Goal: Task Accomplishment & Management: Complete application form

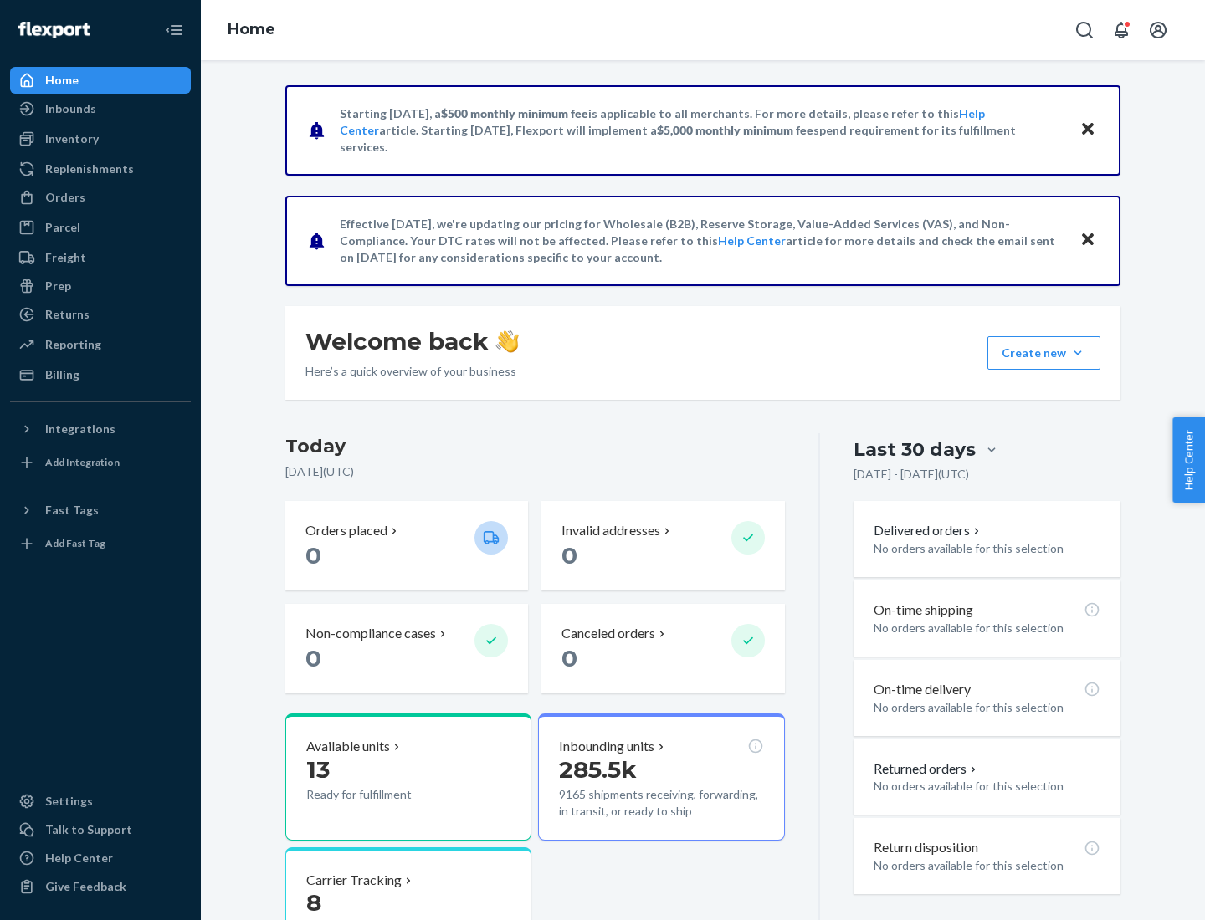
click at [64, 197] on div "Orders" at bounding box center [65, 197] width 40 height 17
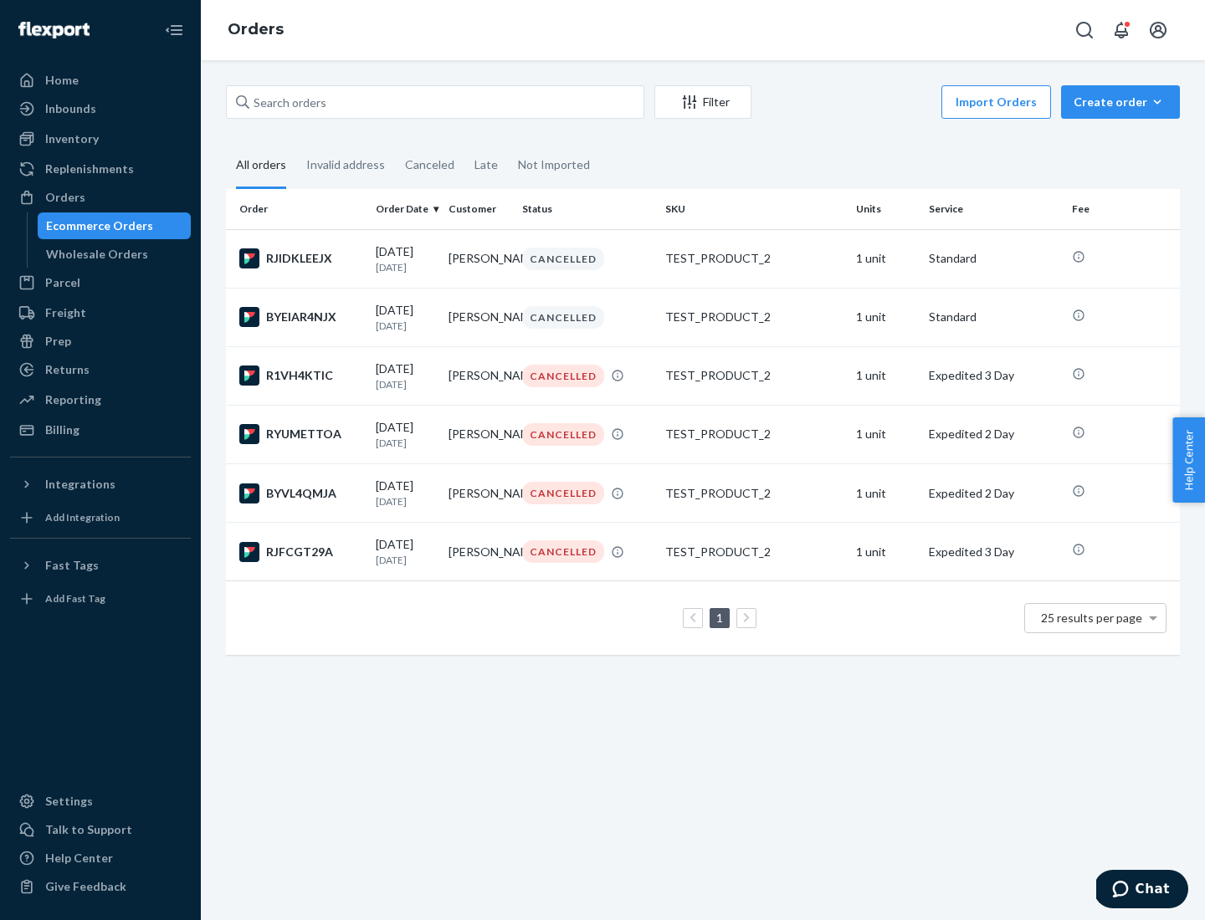
click at [93, 254] on div "Wholesale Orders" at bounding box center [97, 254] width 102 height 17
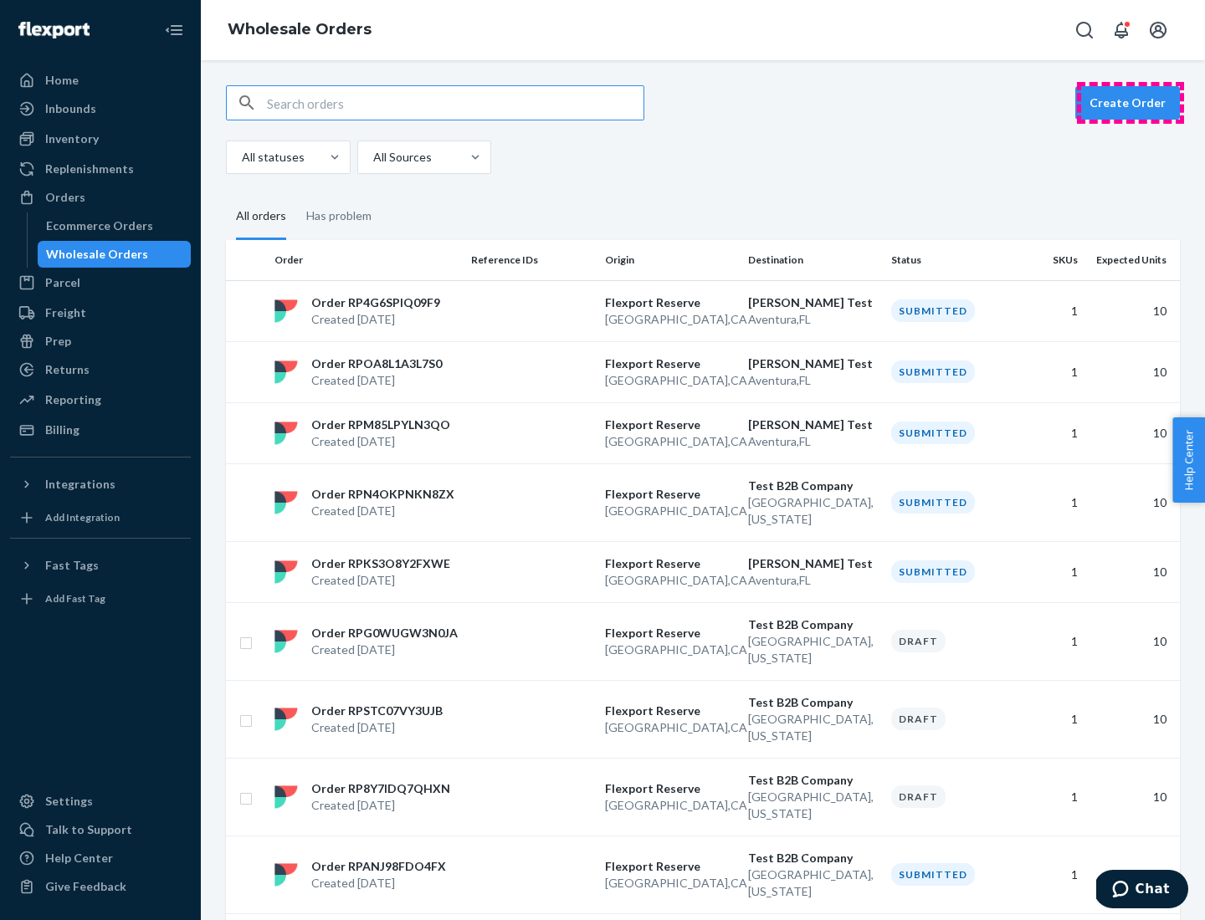
click at [1130, 103] on button "Create Order" at bounding box center [1127, 102] width 105 height 33
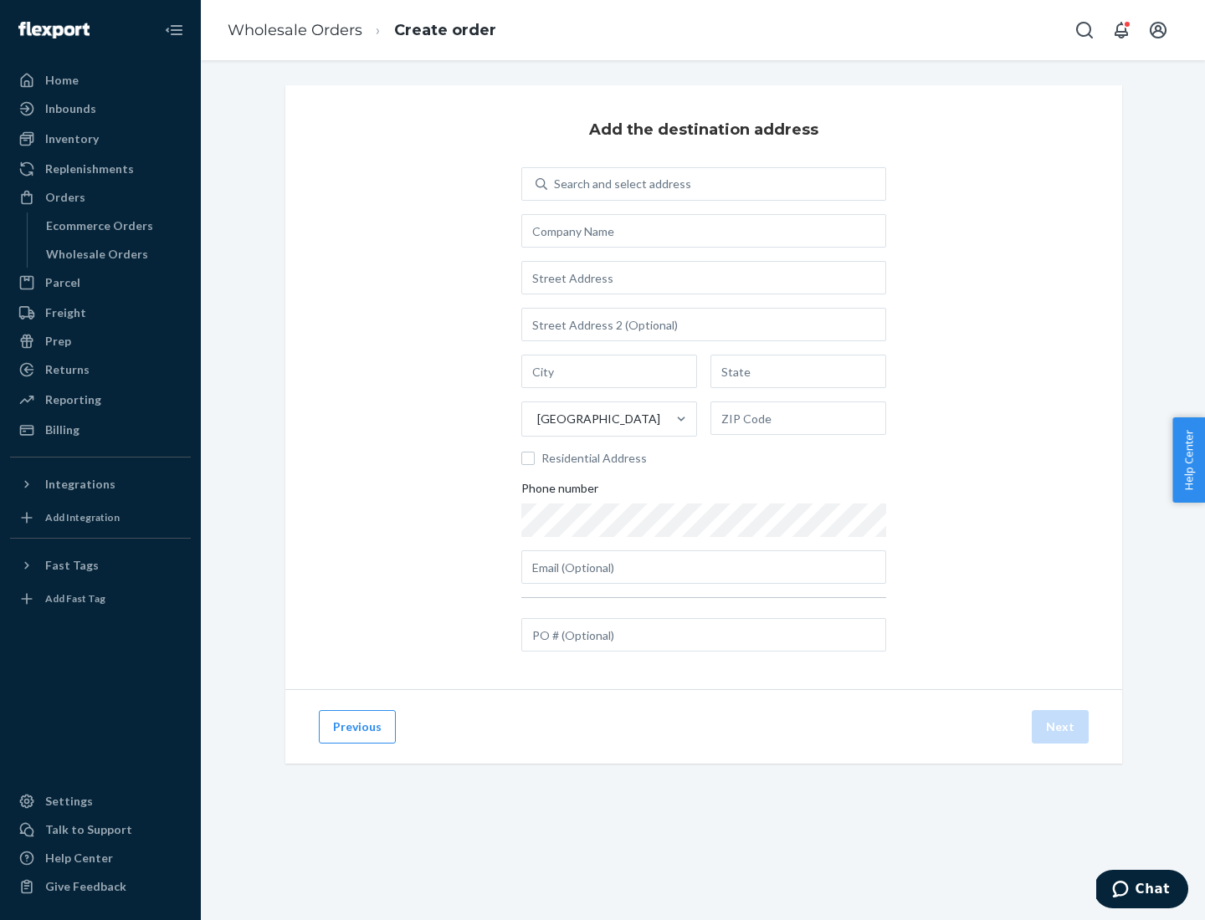
click at [619, 184] on div "Search and select address" at bounding box center [622, 184] width 137 height 17
click at [555, 184] on input "Search and select address" at bounding box center [555, 184] width 2 height 17
type input "[PERSON_NAME] Test"
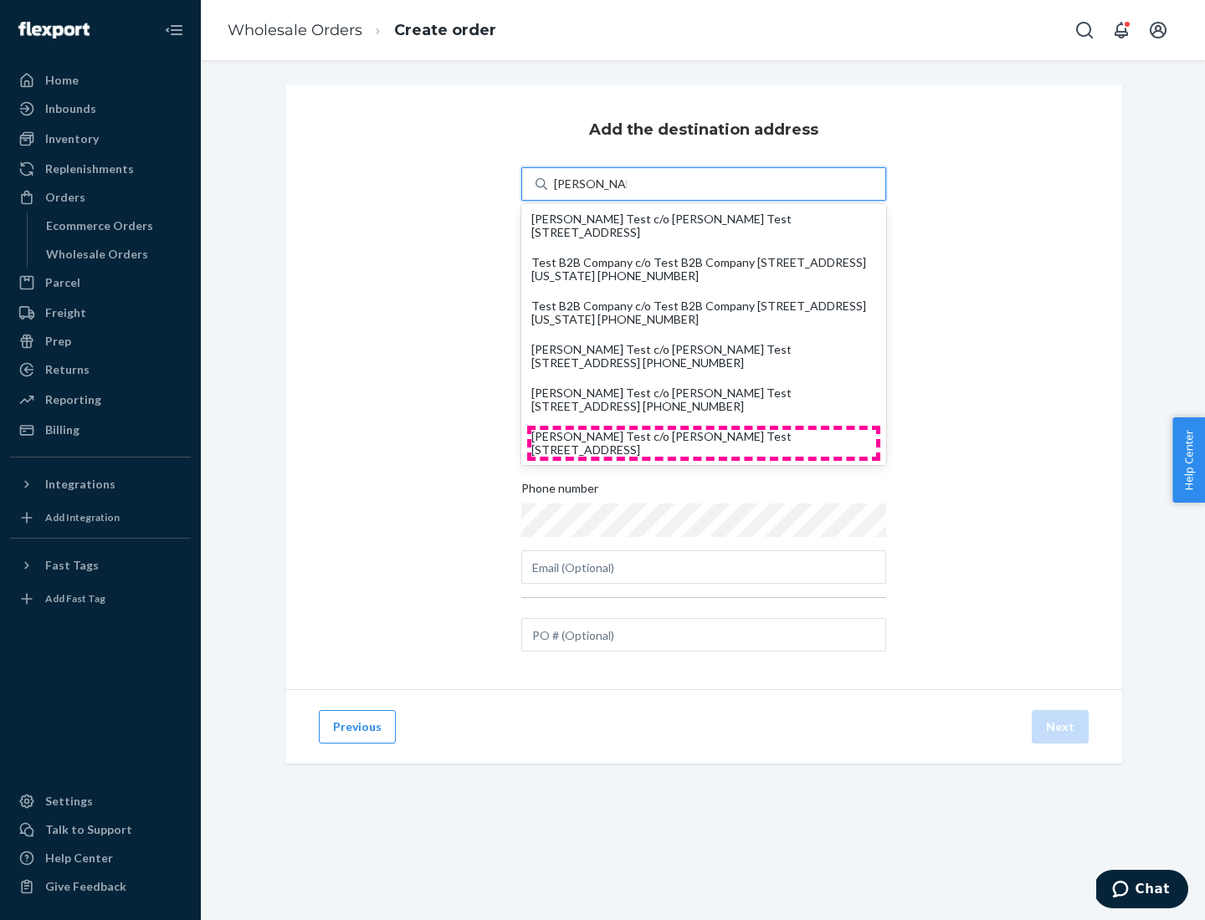
click at [703, 443] on div "[PERSON_NAME] Test c/o [PERSON_NAME] Test [STREET_ADDRESS]" at bounding box center [703, 443] width 345 height 27
click at [627, 192] on input "[PERSON_NAME] Test" at bounding box center [590, 184] width 73 height 17
type input "[PERSON_NAME] Test"
type input "Aventura"
type input "FL"
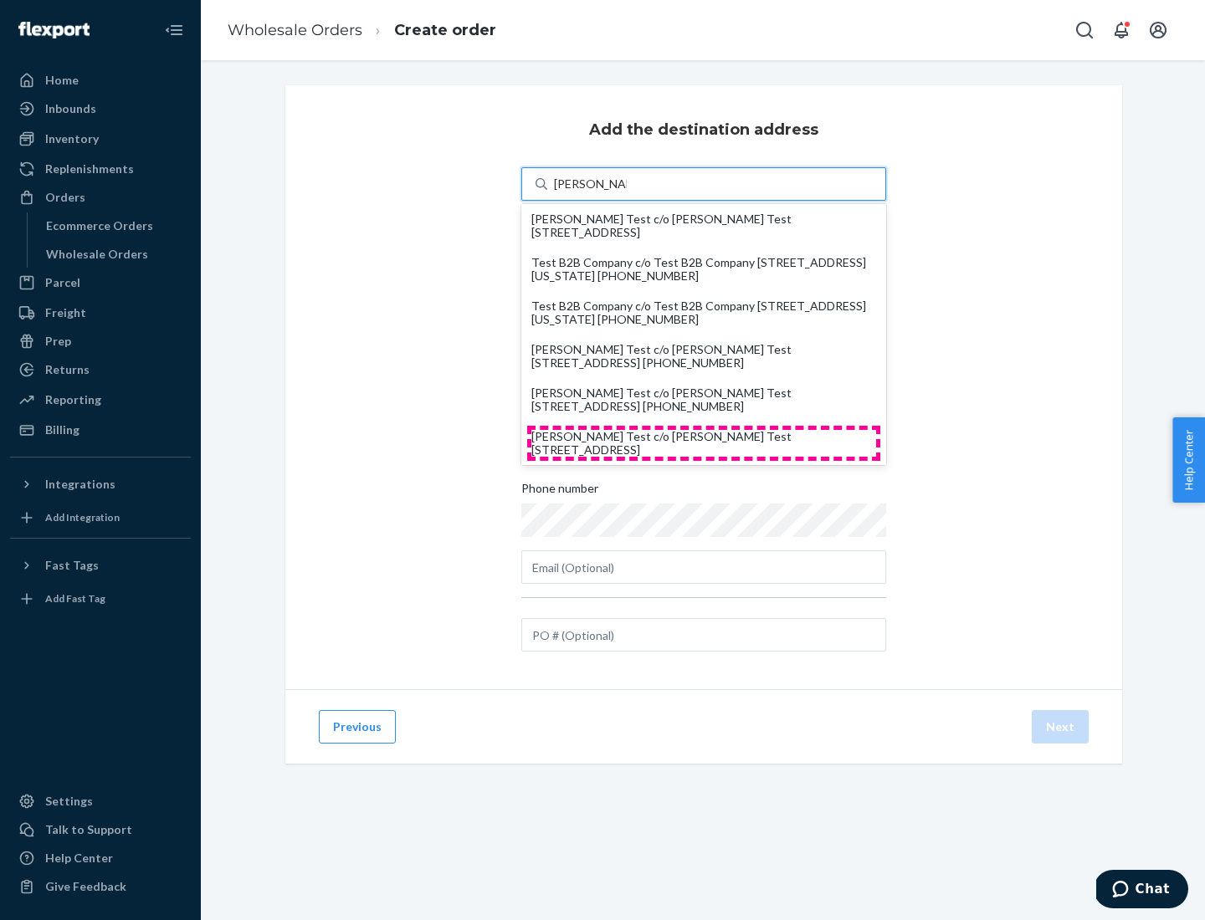
type input "33180"
type input "[STREET_ADDRESS]"
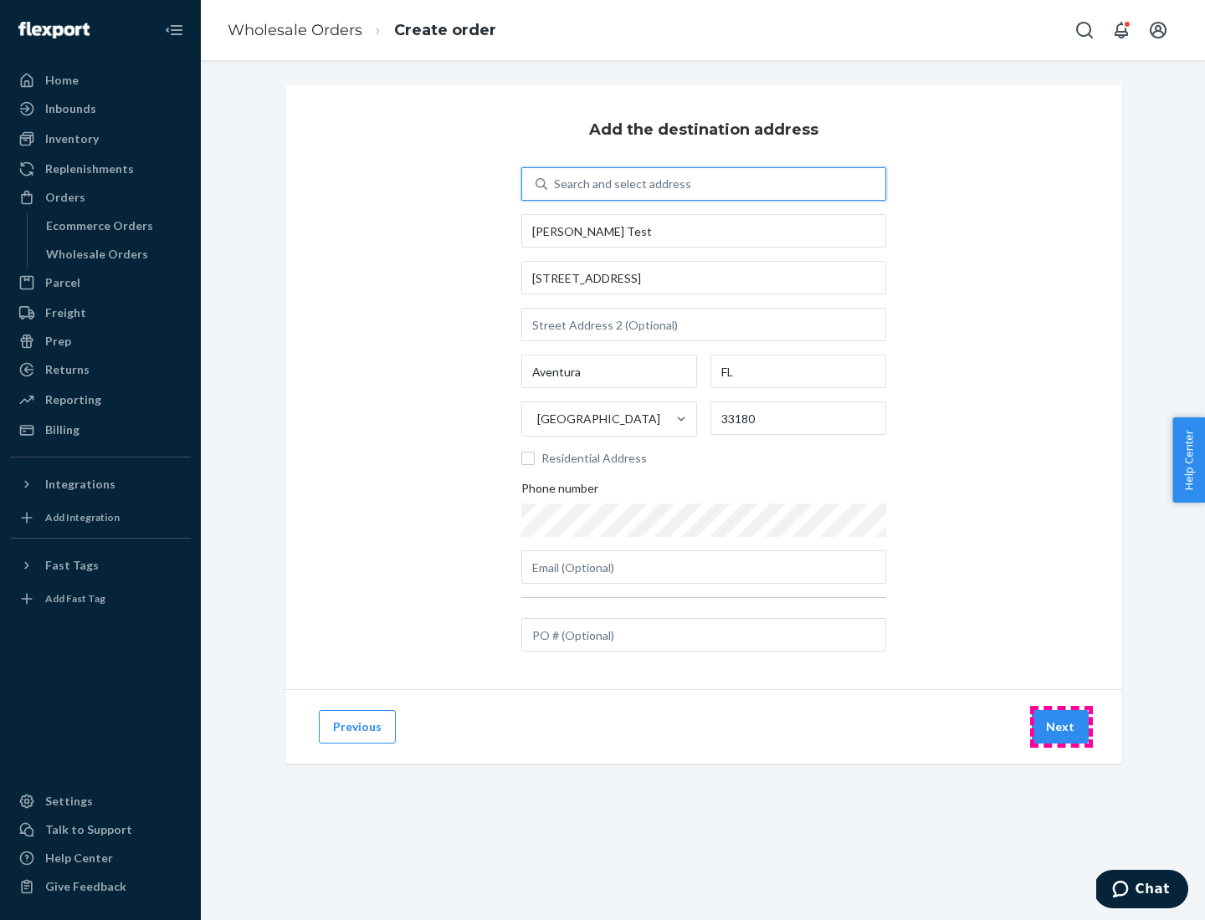
click at [1061, 727] on button "Next" at bounding box center [1059, 726] width 57 height 33
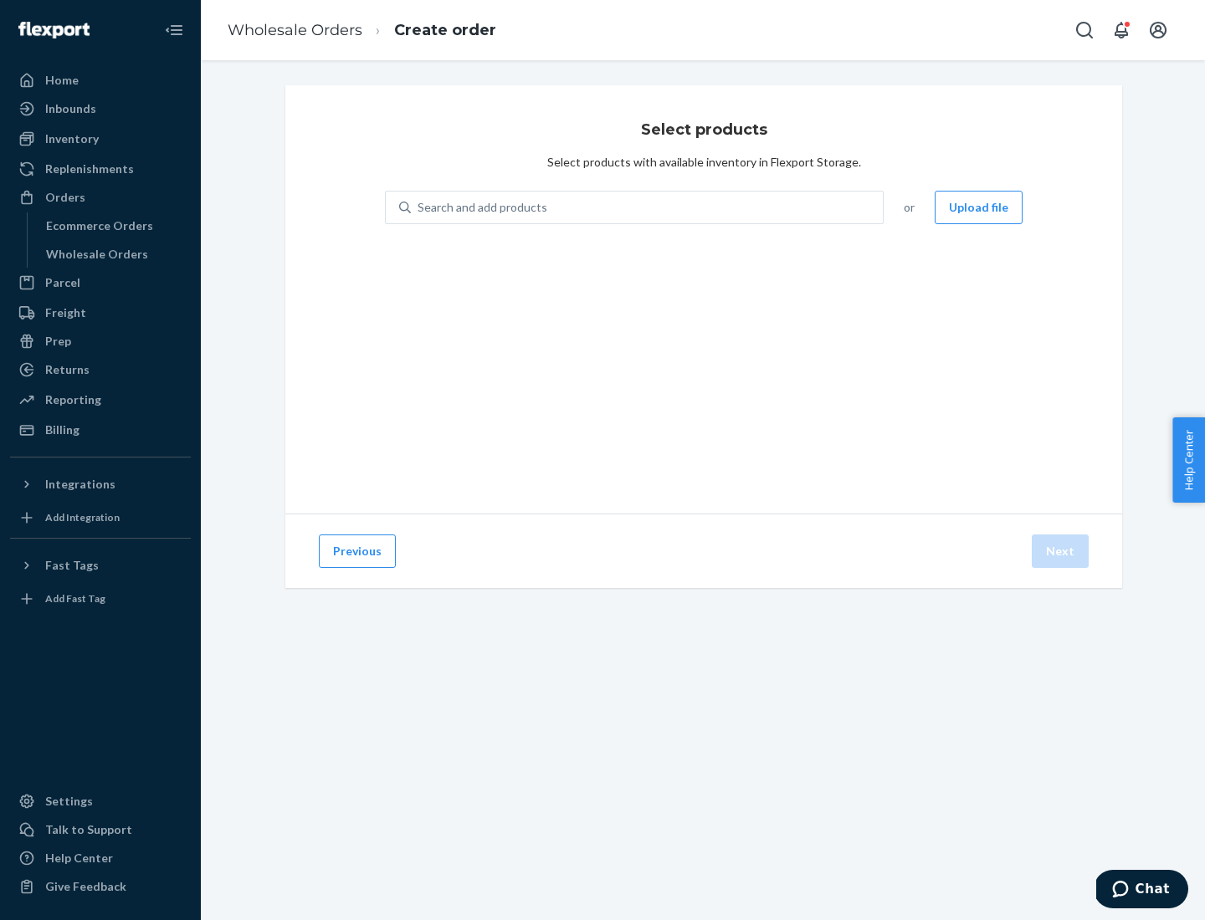
click at [647, 207] on div "Search and add products" at bounding box center [647, 207] width 472 height 30
click at [419, 207] on input "Search and add products" at bounding box center [418, 207] width 2 height 17
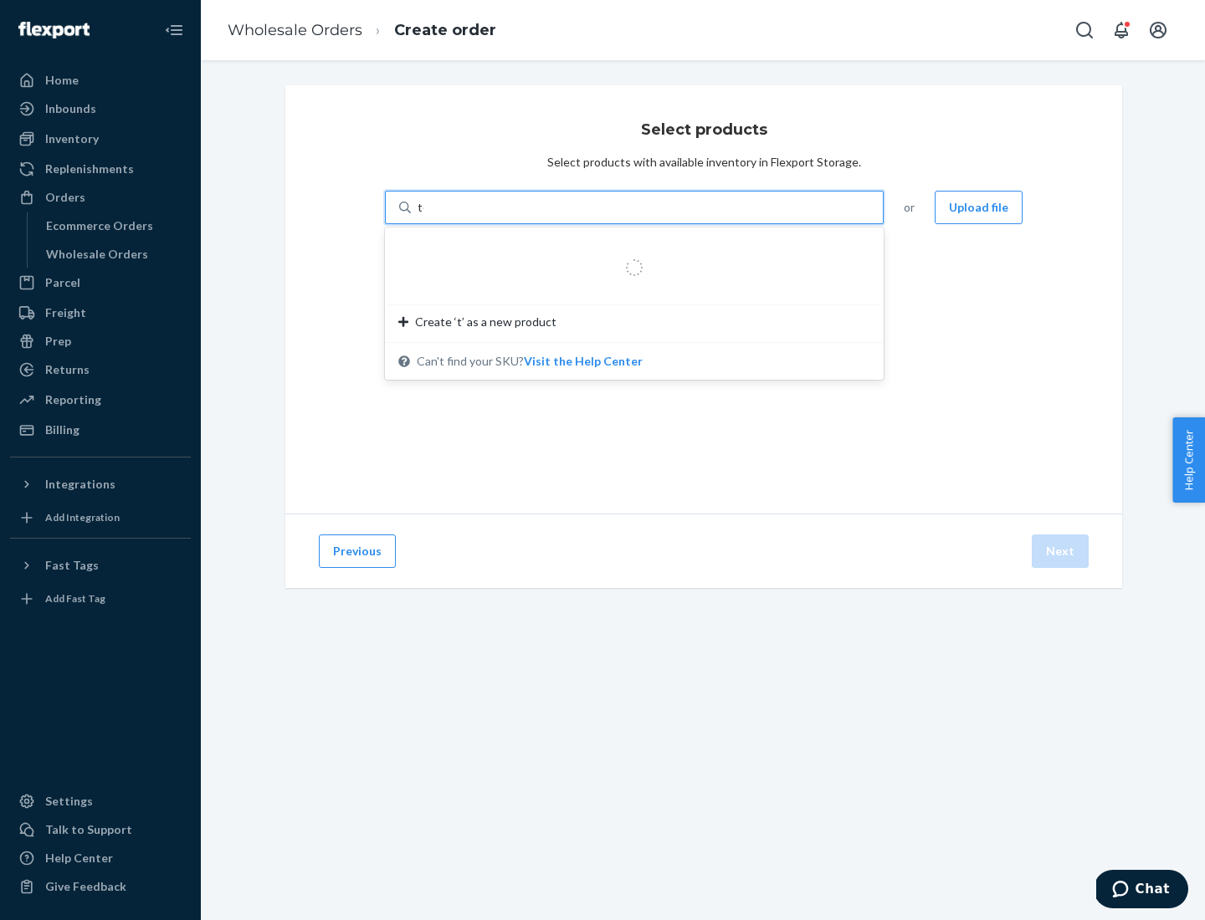
type input "test"
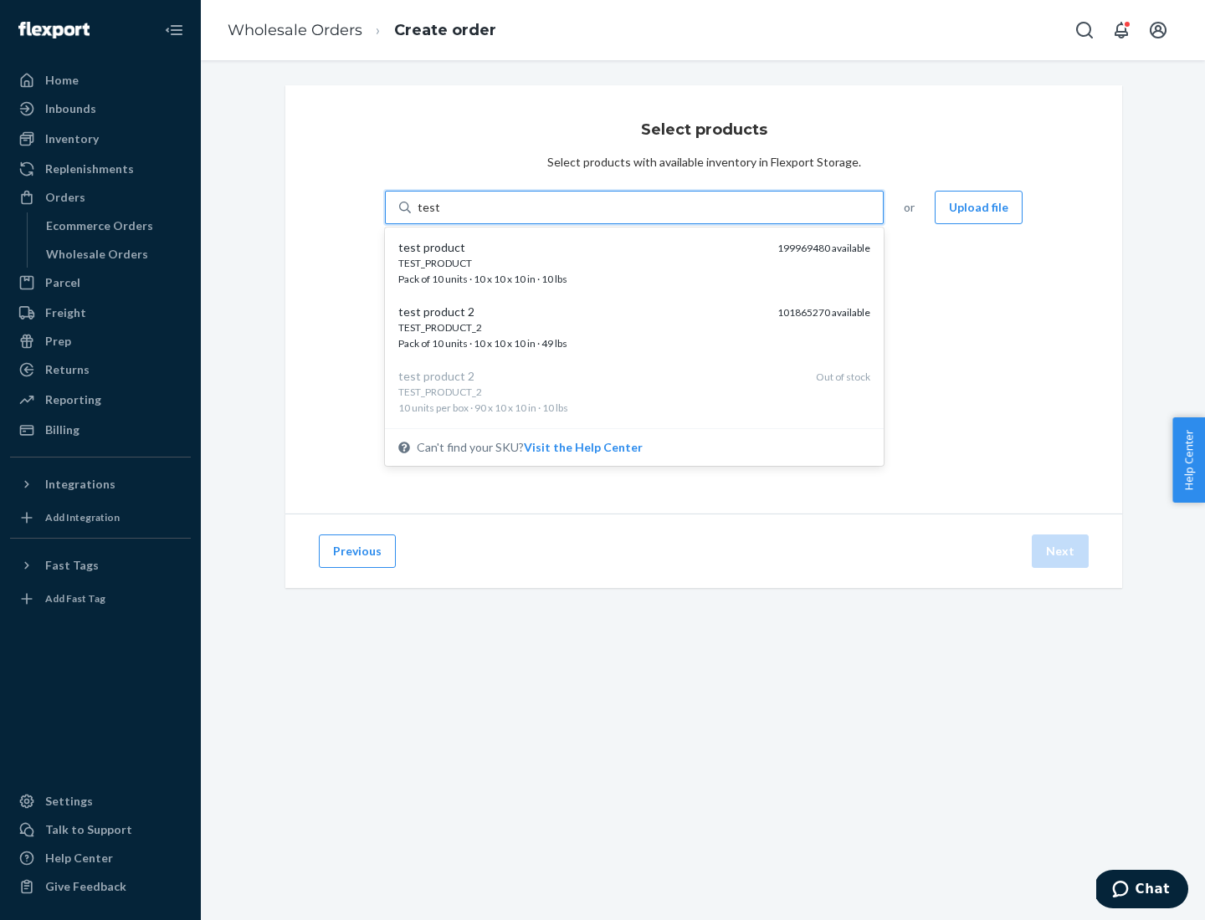
click at [581, 263] on div "TEST_PRODUCT" at bounding box center [581, 263] width 366 height 14
click at [439, 216] on input "test" at bounding box center [428, 207] width 22 height 17
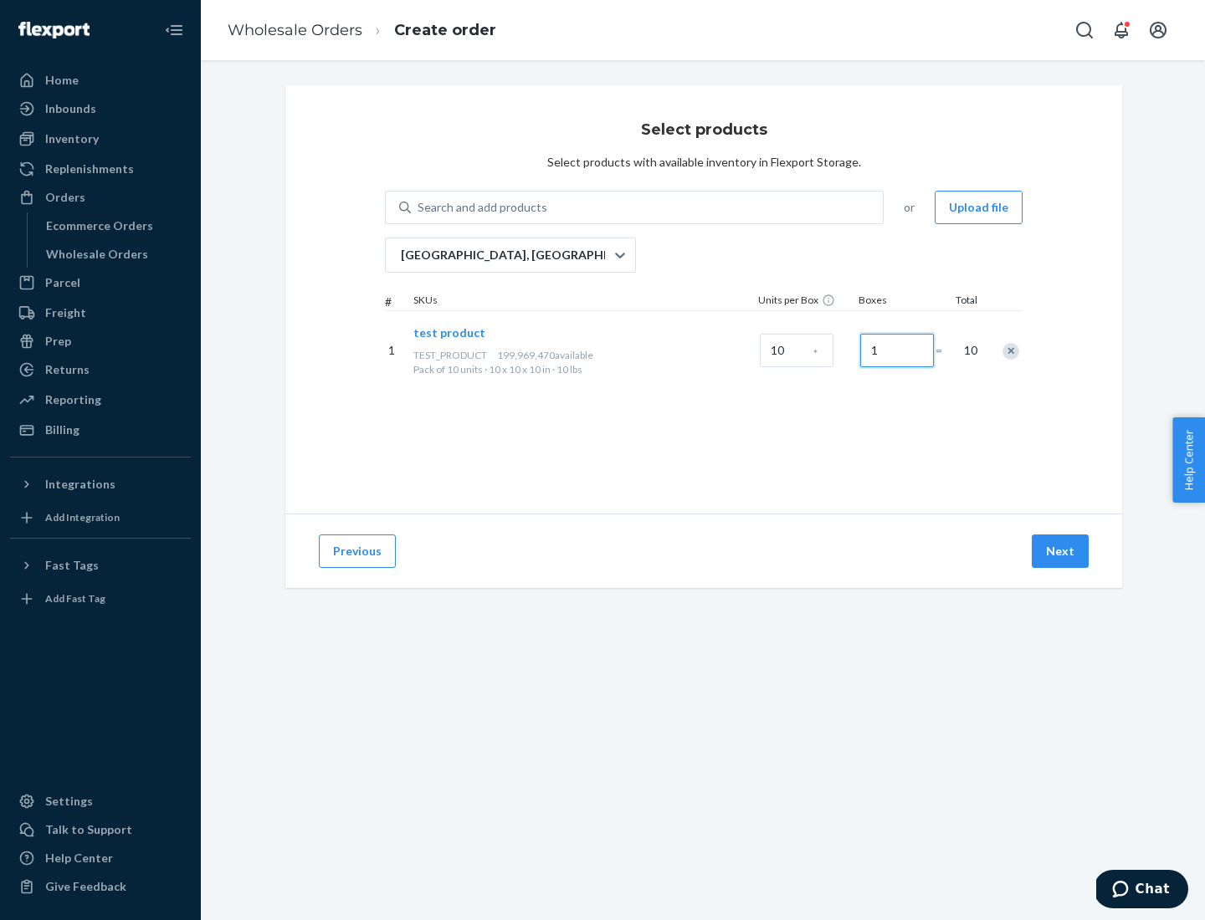
type input "1"
click at [1061, 551] on button "Next" at bounding box center [1059, 551] width 57 height 33
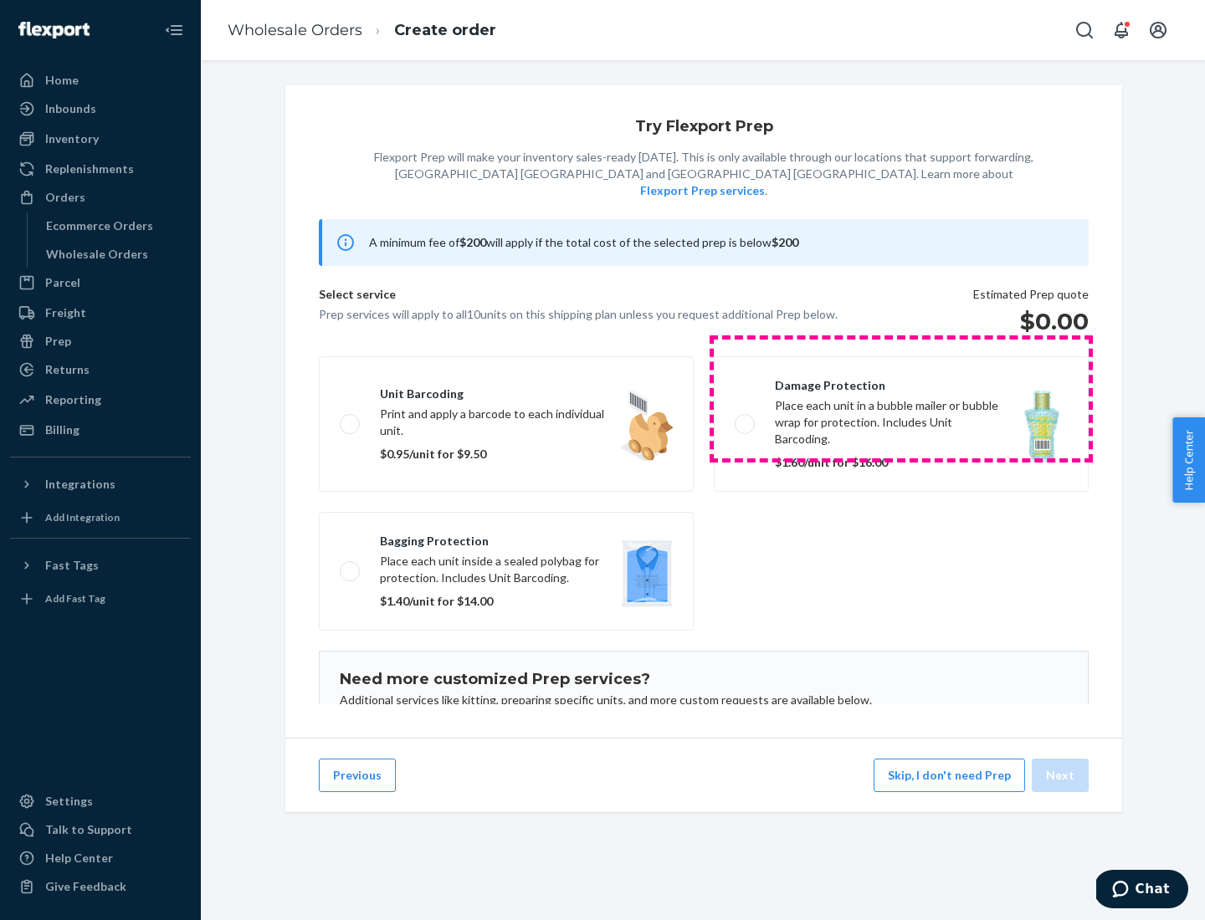
click at [901, 398] on label "Damage protection Place each unit in a bubble mailer or bubble wrap for protect…" at bounding box center [901, 424] width 375 height 136
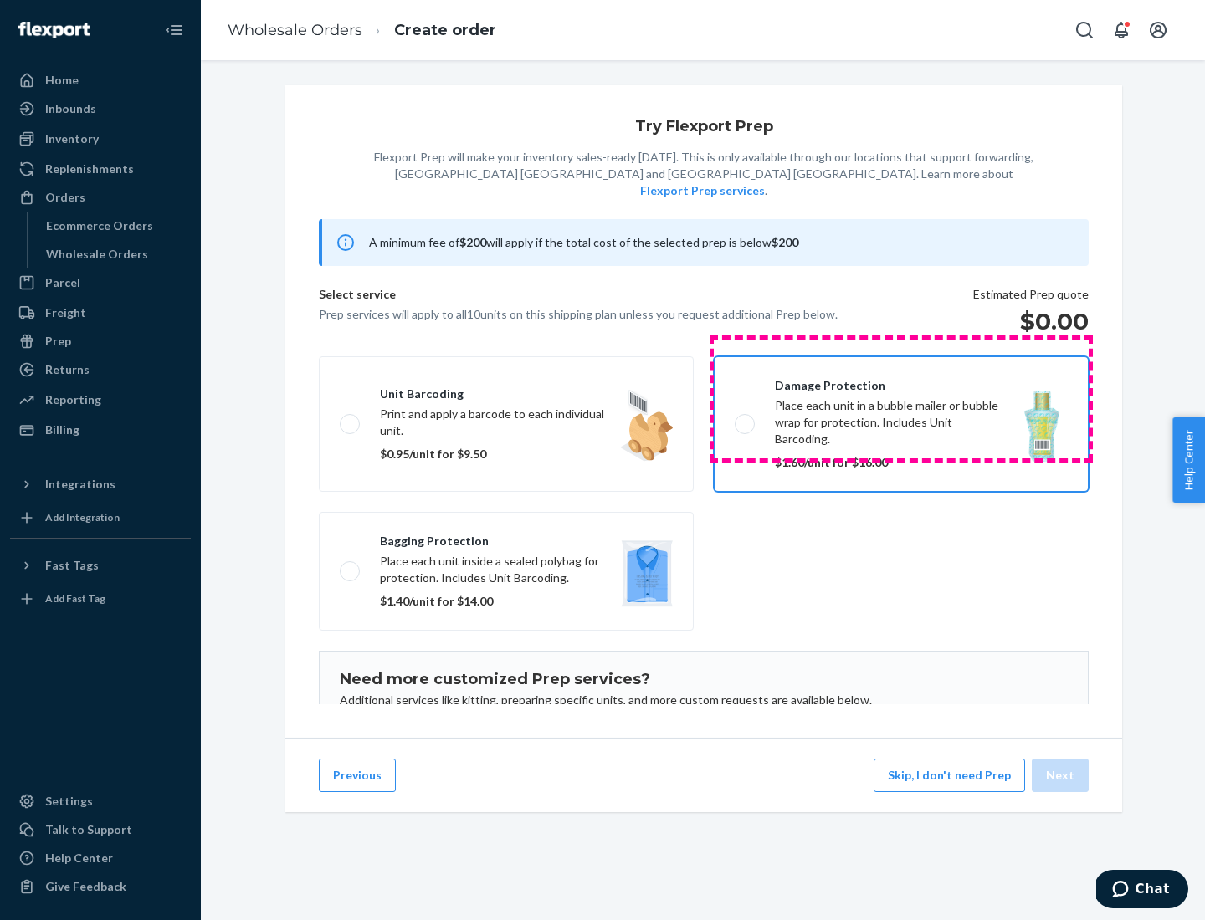
click at [745, 418] on input "Damage protection Place each unit in a bubble mailer or bubble wrap for protect…" at bounding box center [739, 423] width 11 height 11
checkbox input "true"
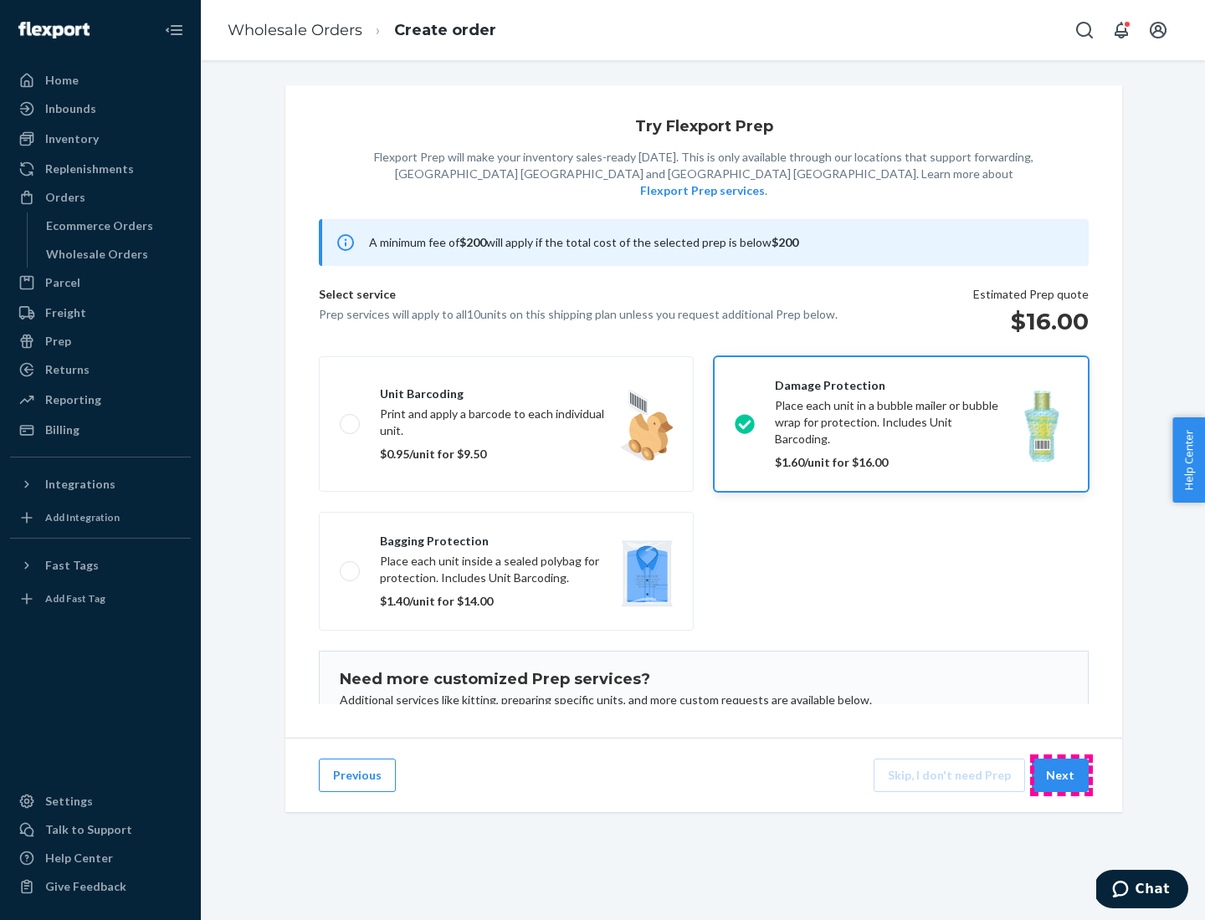
click at [1061, 775] on button "Next" at bounding box center [1059, 775] width 57 height 33
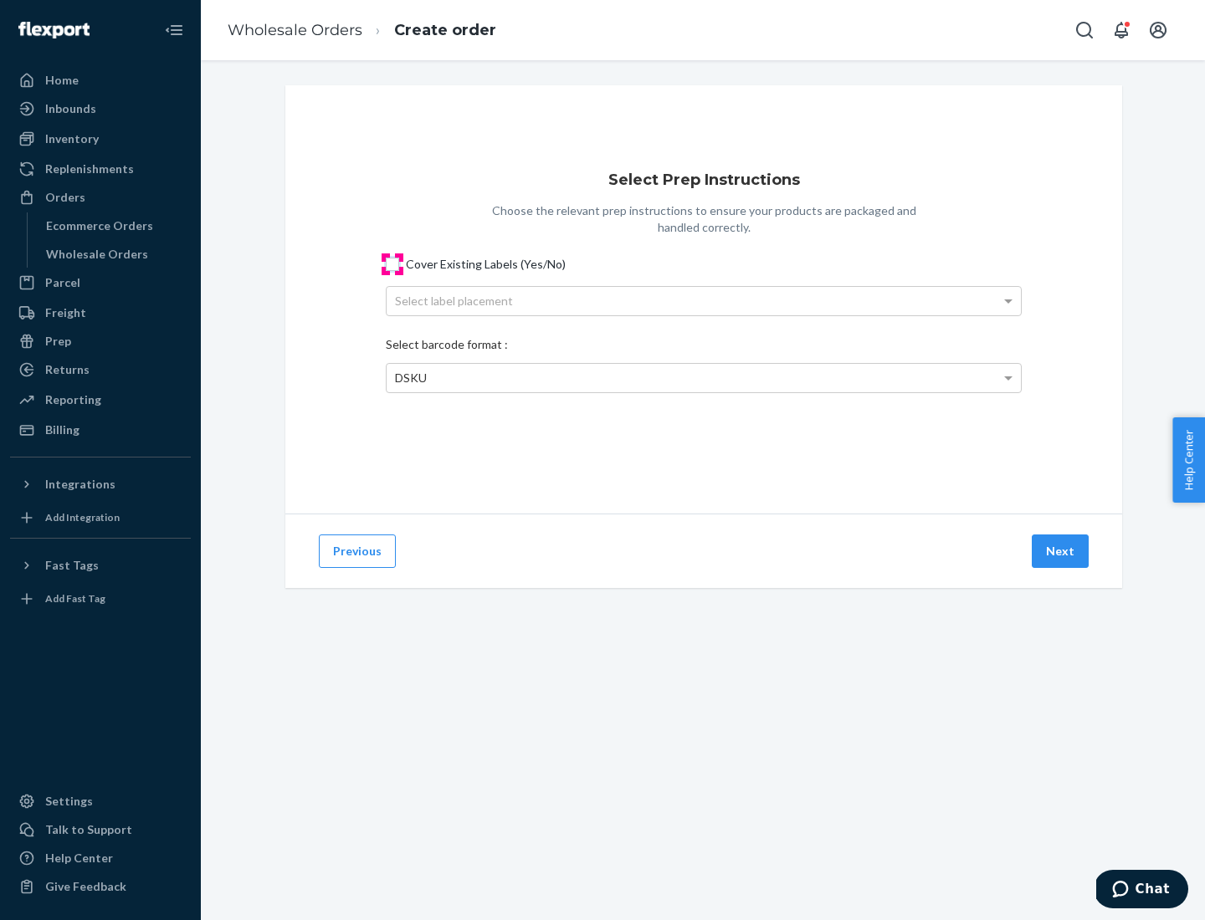
click at [392, 263] on input "Cover Existing Labels (Yes/No)" at bounding box center [392, 264] width 13 height 13
checkbox input "true"
click at [703, 300] on div "Select label placement" at bounding box center [703, 301] width 634 height 28
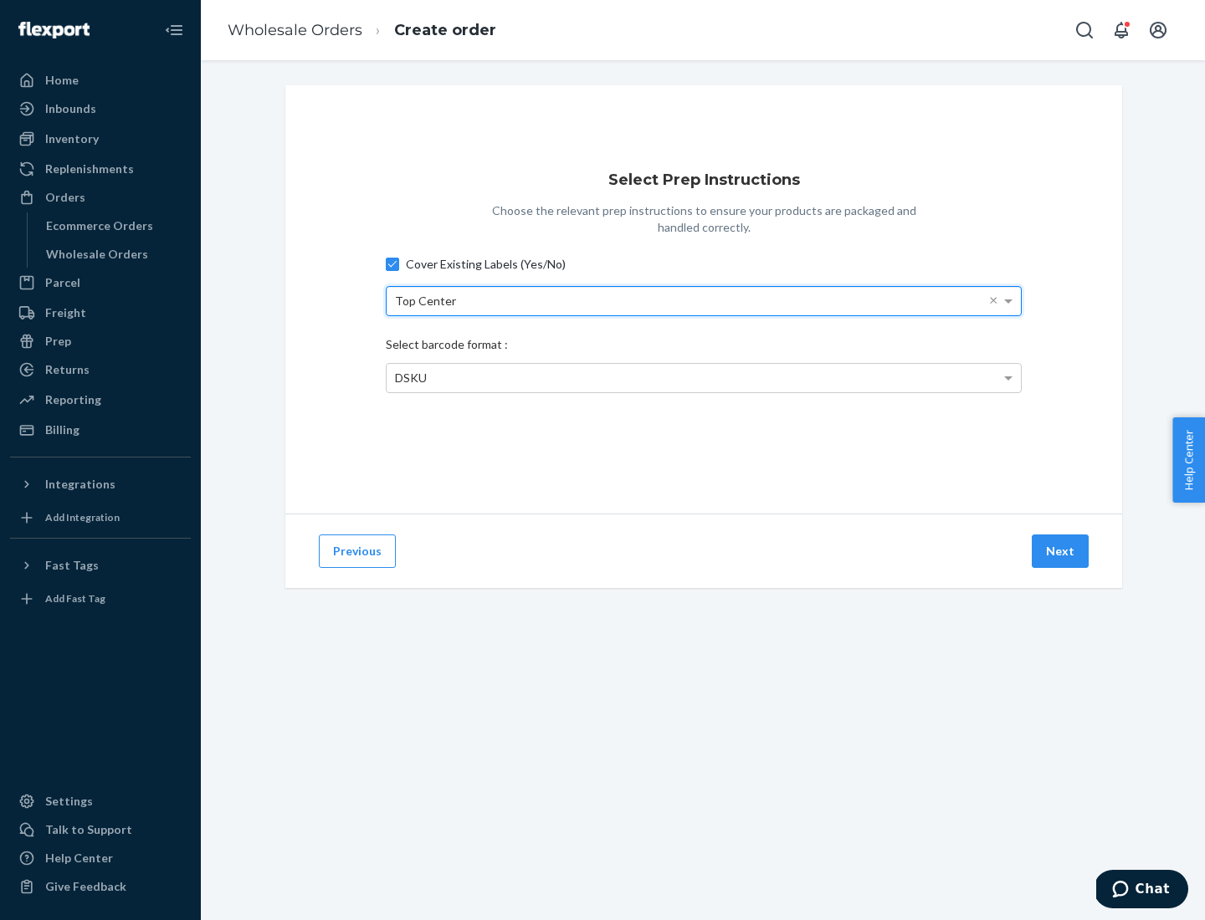
click at [410, 377] on span "DSKU" at bounding box center [411, 378] width 32 height 14
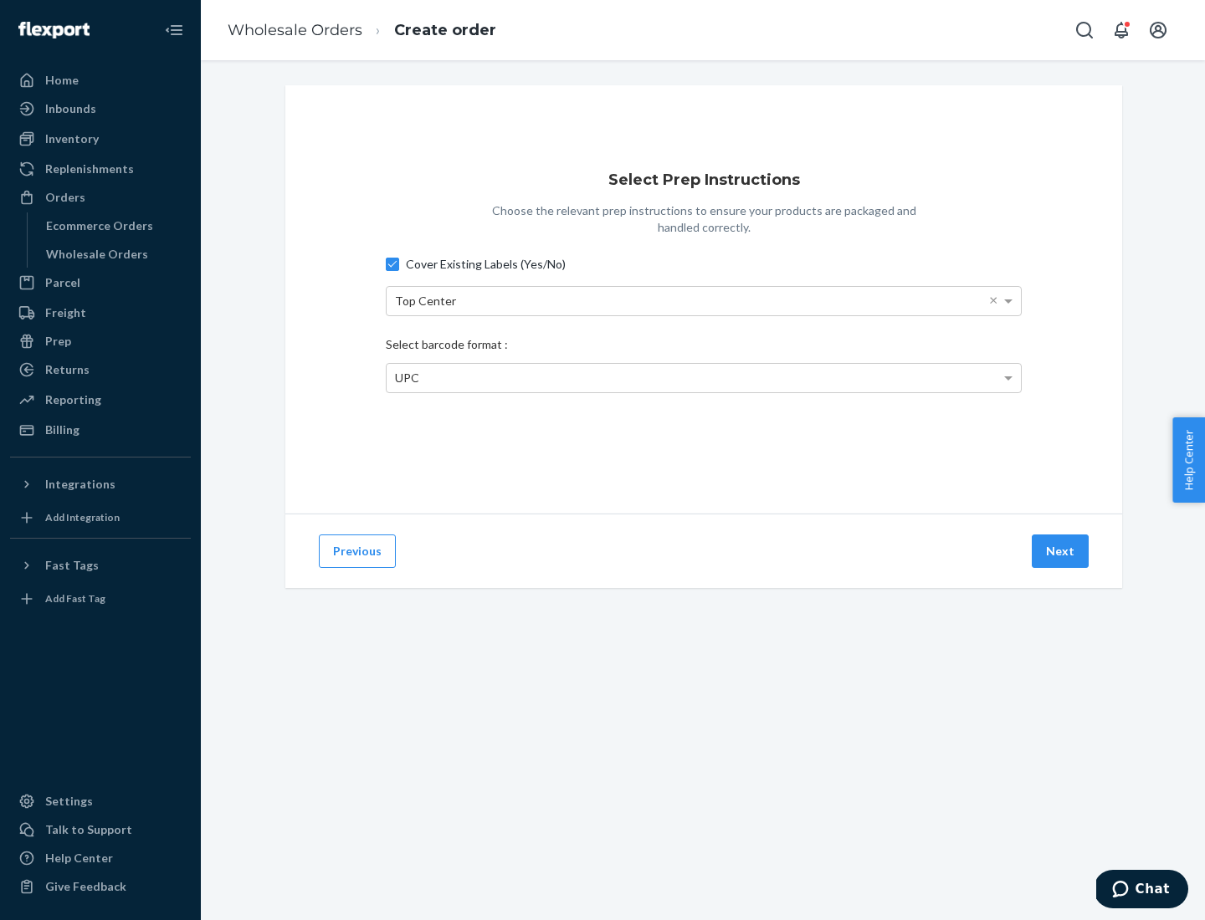
click at [1061, 551] on button "Next" at bounding box center [1059, 551] width 57 height 33
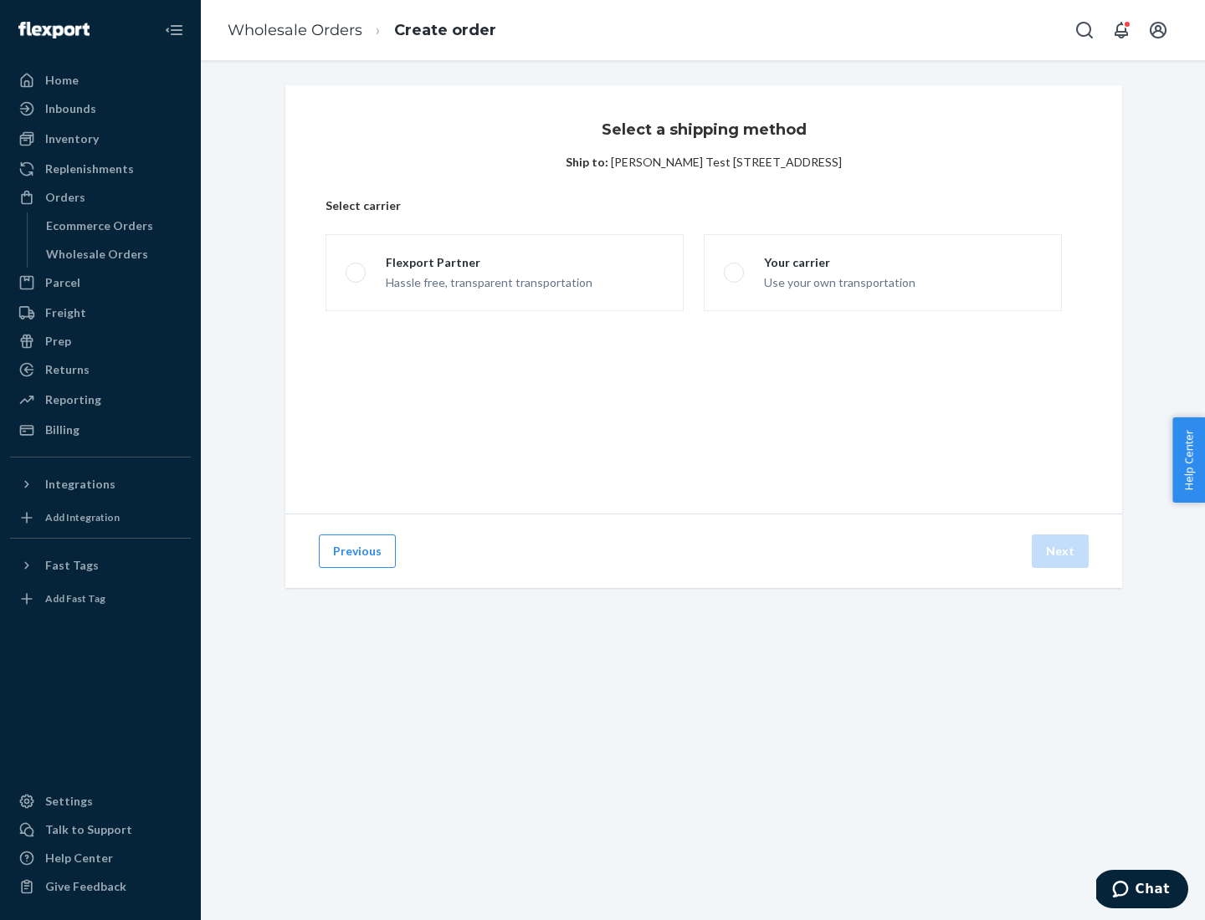
click at [355, 273] on span at bounding box center [355, 273] width 20 height 20
click at [355, 273] on input "Flexport Partner Hassle free, transparent transportation" at bounding box center [350, 273] width 11 height 11
radio input "true"
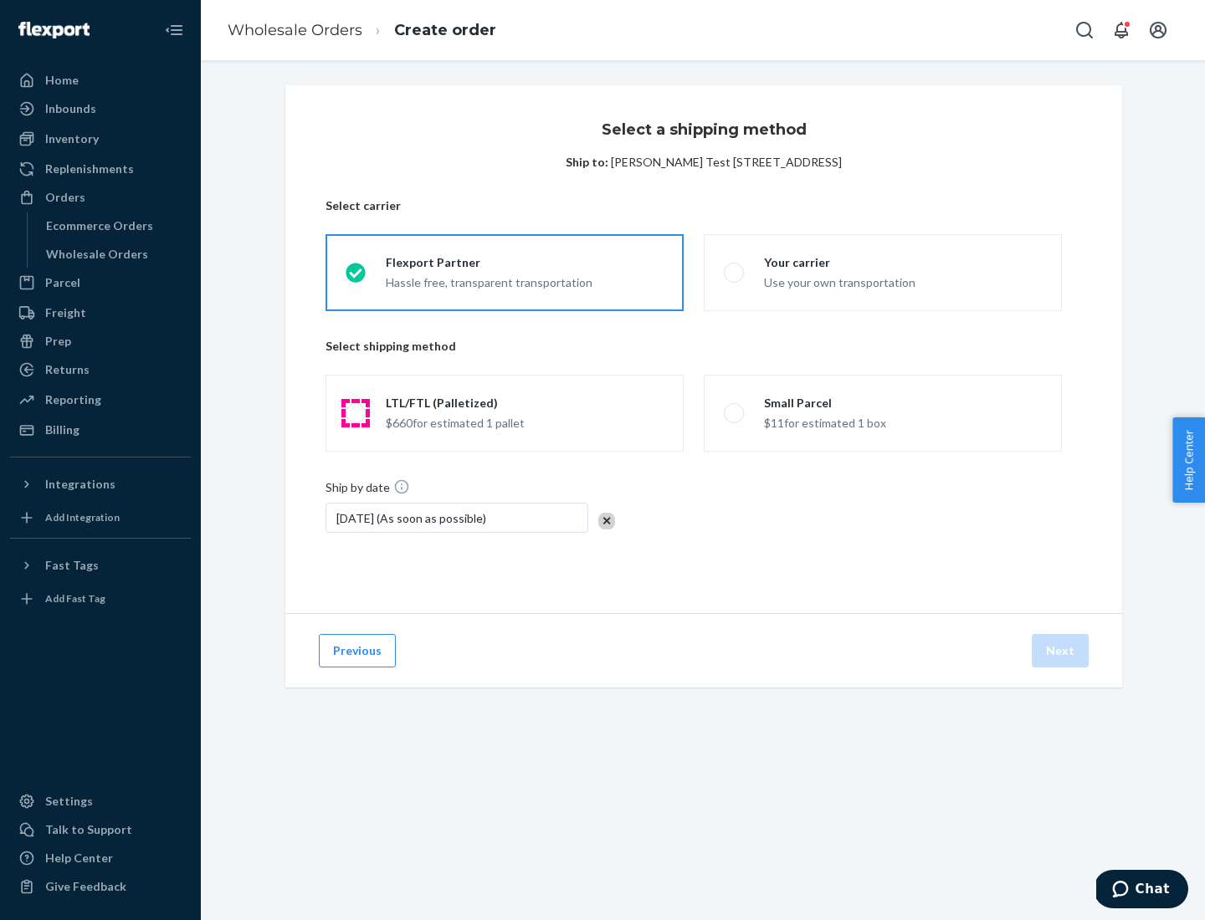
click at [355, 413] on span at bounding box center [355, 413] width 20 height 20
click at [355, 413] on input "LTL/FTL (Palletized) $660 for estimated 1 pallet" at bounding box center [350, 413] width 11 height 11
radio input "true"
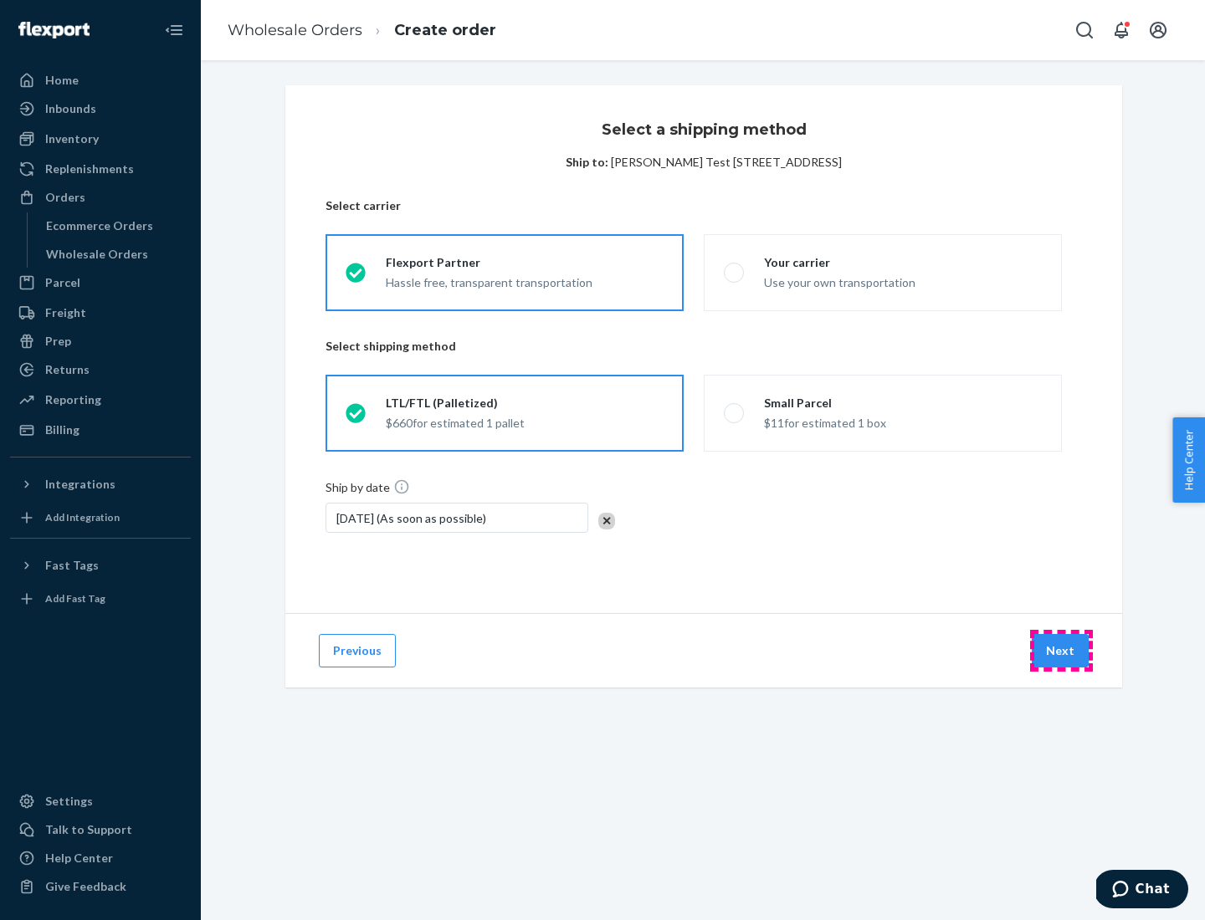
click at [1061, 651] on button "Next" at bounding box center [1059, 650] width 57 height 33
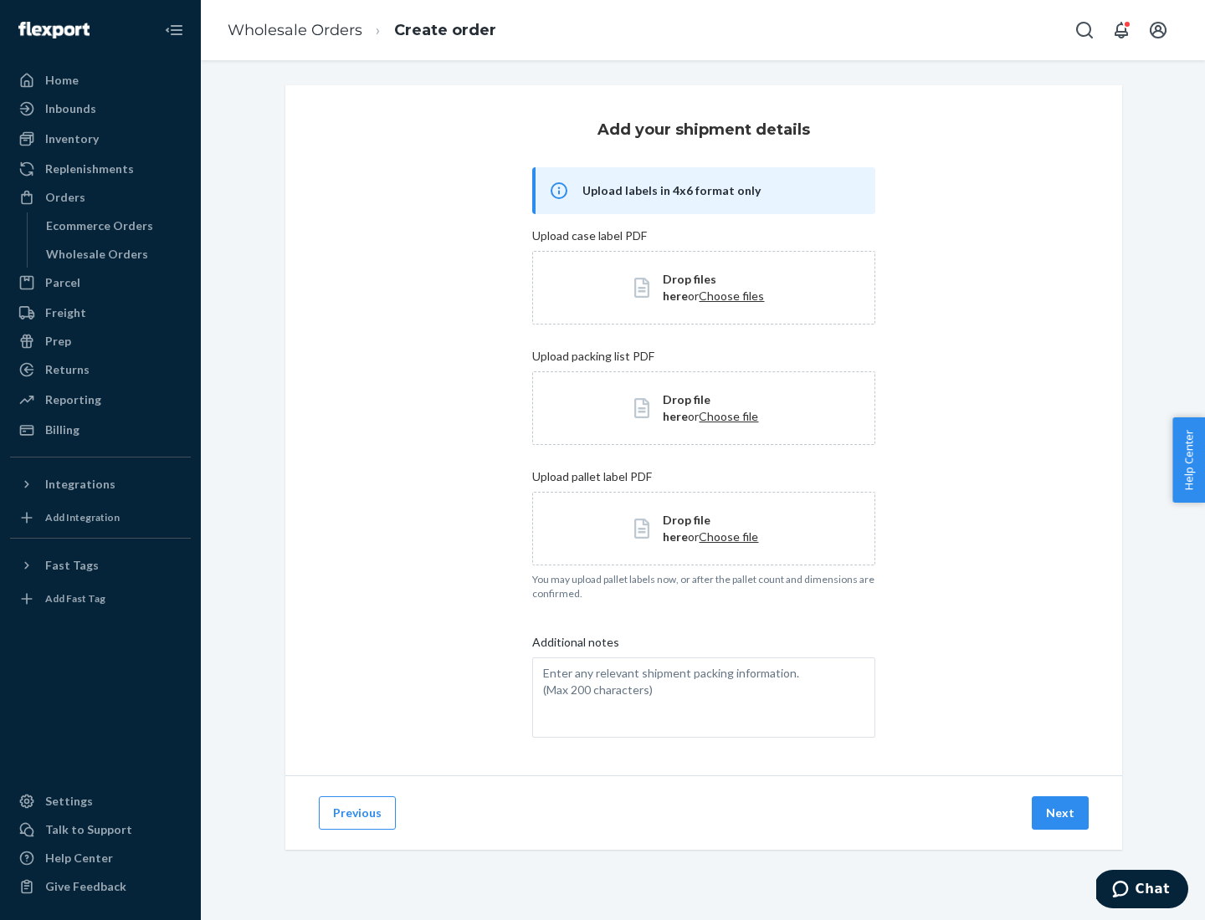
click at [1061, 813] on button "Next" at bounding box center [1059, 812] width 57 height 33
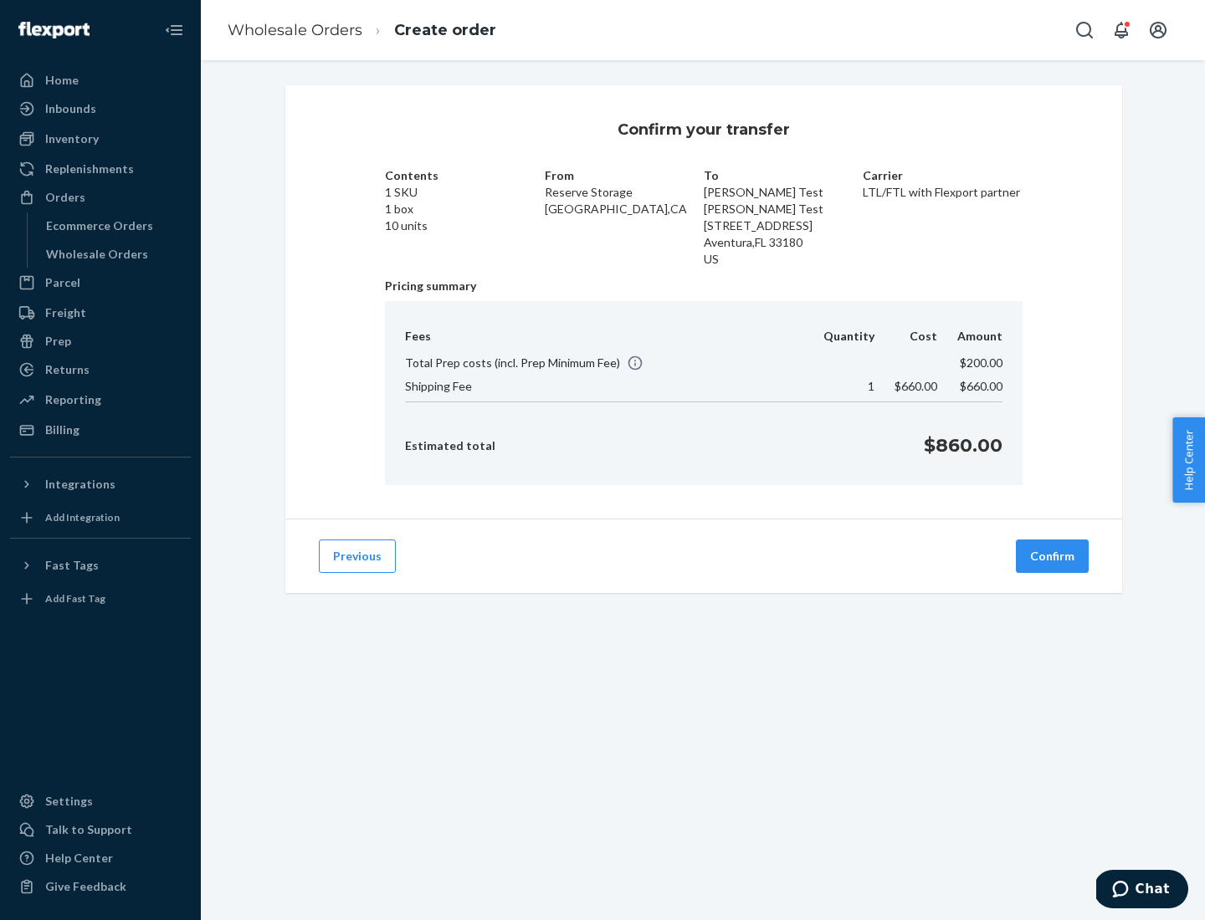
click at [1052, 556] on button "Confirm" at bounding box center [1051, 556] width 73 height 33
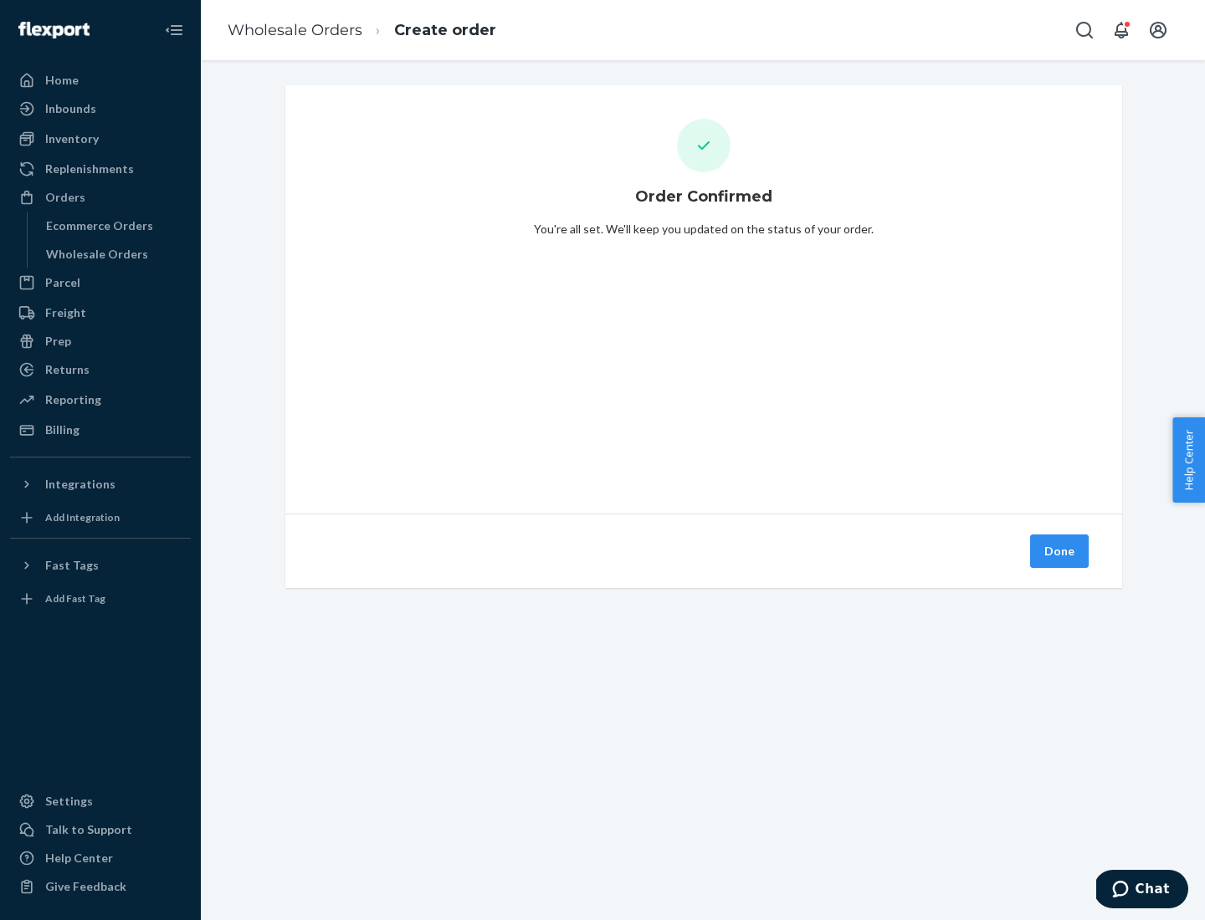
click at [1060, 551] on button "Done" at bounding box center [1059, 551] width 59 height 33
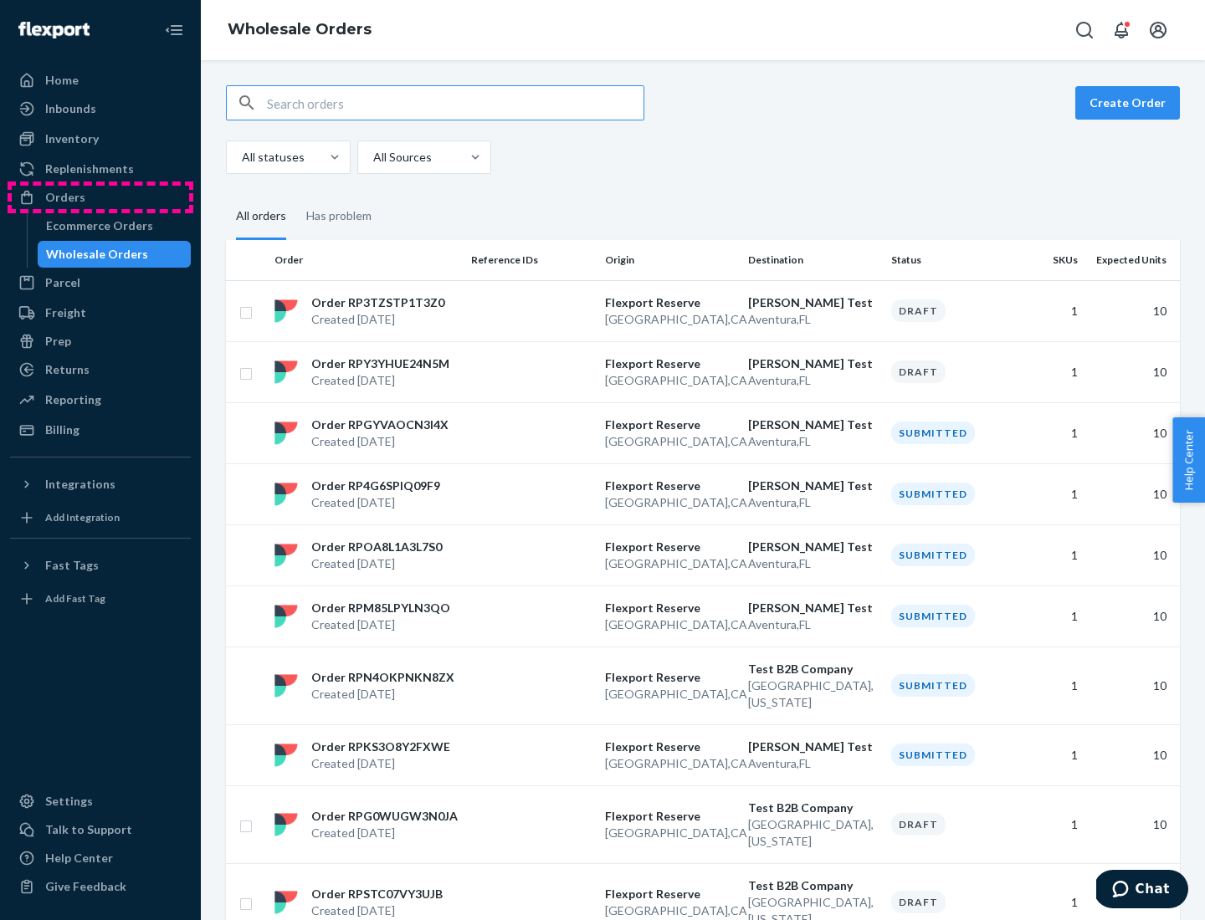
click at [100, 197] on div "Orders" at bounding box center [100, 197] width 177 height 23
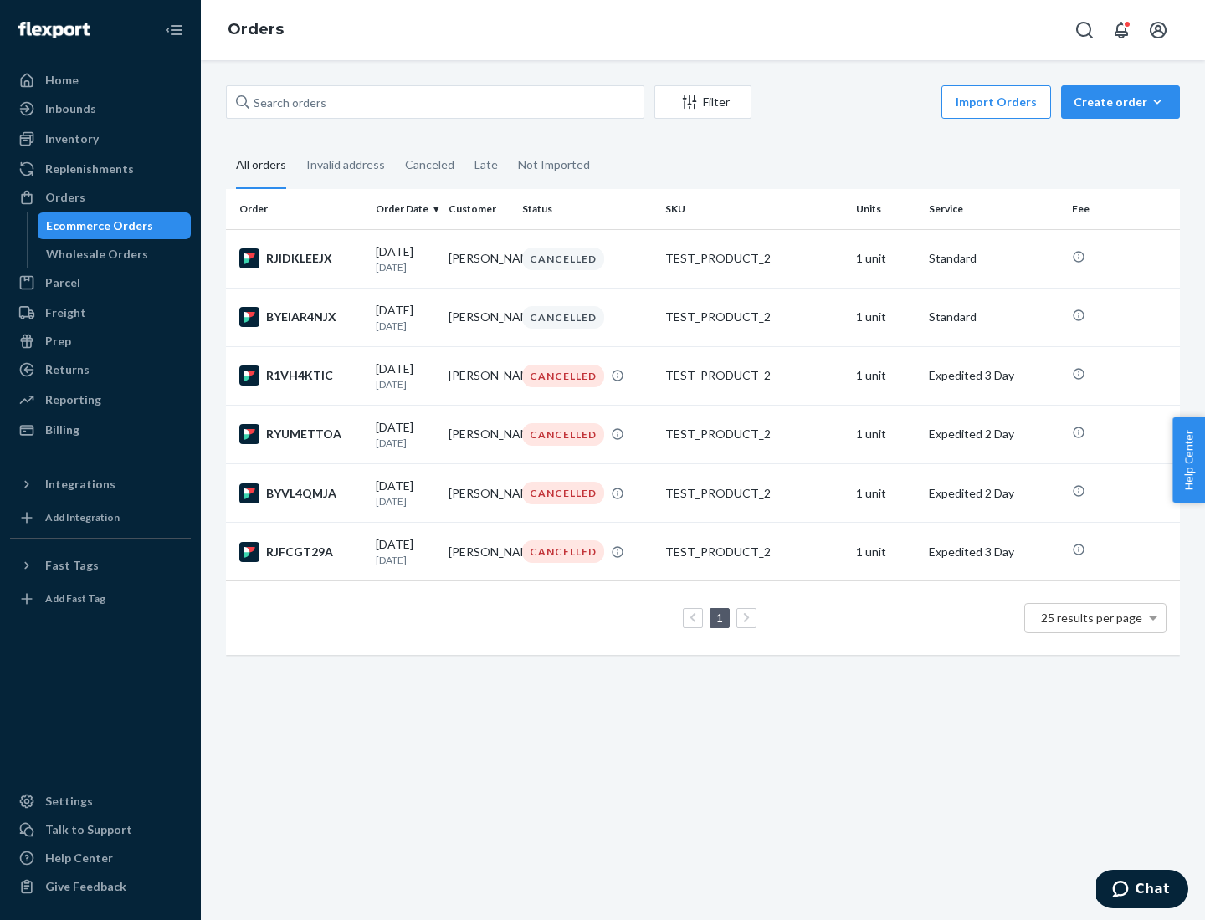
click at [93, 254] on div "Wholesale Orders" at bounding box center [97, 254] width 102 height 17
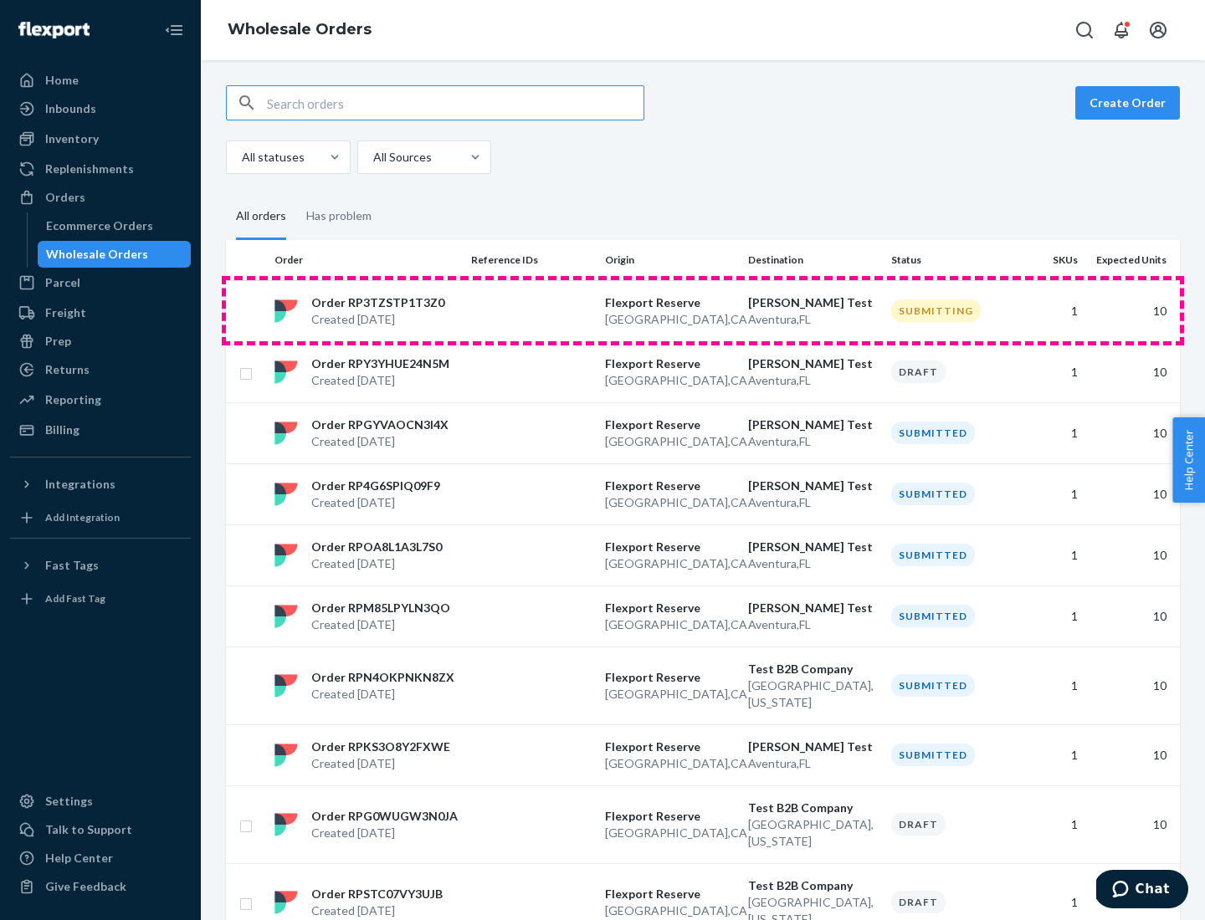
click at [703, 311] on p "[GEOGRAPHIC_DATA] , [GEOGRAPHIC_DATA]" at bounding box center [670, 319] width 130 height 17
